Goal: Transaction & Acquisition: Purchase product/service

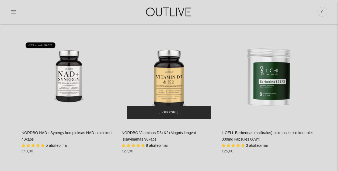
scroll to position [648, 0]
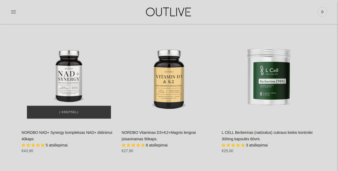
click at [72, 79] on div "NORDBO NAD+ Synergy kompleksas NAD+ didinimui 40kaps\a" at bounding box center [69, 76] width 95 height 95
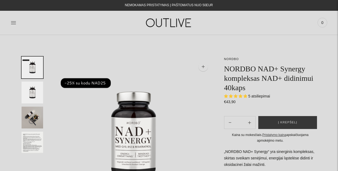
select select "**********"
click at [34, 117] on img "Translation missing: en.general.accessibility.image_thumbail" at bounding box center [33, 118] width 22 height 22
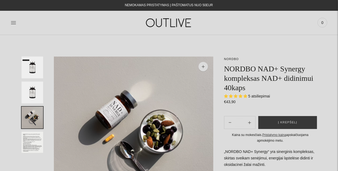
click at [35, 141] on img "Translation missing: en.general.accessibility.image_thumbail" at bounding box center [33, 143] width 22 height 22
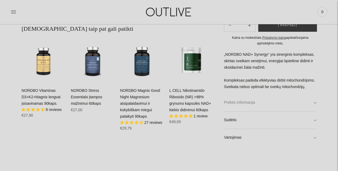
scroll to position [294, 0]
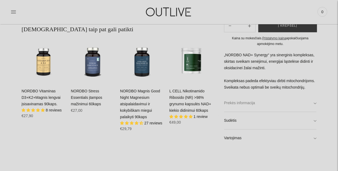
click at [315, 100] on link "Prekės informacija" at bounding box center [270, 102] width 92 height 17
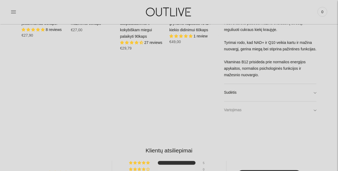
scroll to position [375, 0]
click at [315, 91] on link "Sudėtis" at bounding box center [270, 91] width 92 height 17
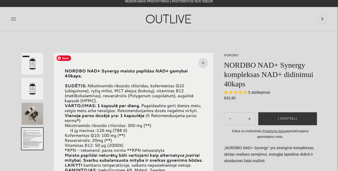
scroll to position [0, 0]
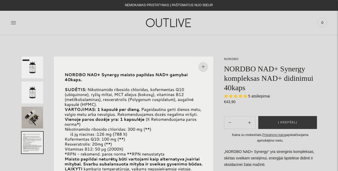
click at [31, 71] on img "Translation missing: en.general.accessibility.image_thumbail" at bounding box center [33, 68] width 22 height 22
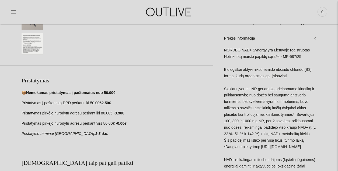
scroll to position [161, 0]
